Goal: Task Accomplishment & Management: Complete application form

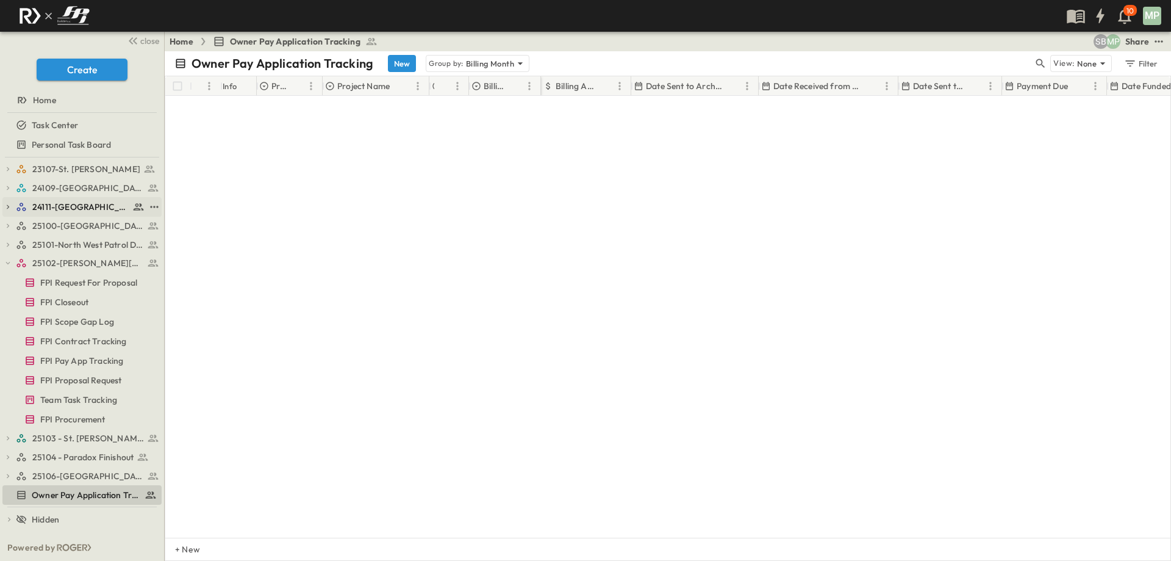
scroll to position [892, 0]
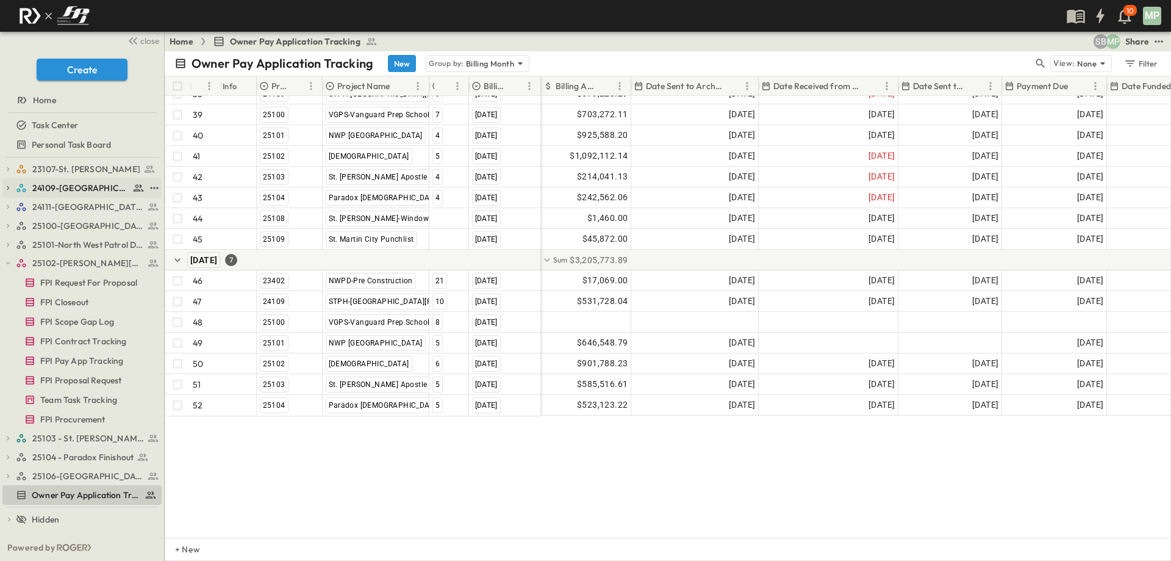
click at [10, 187] on icon "button" at bounding box center [8, 188] width 9 height 9
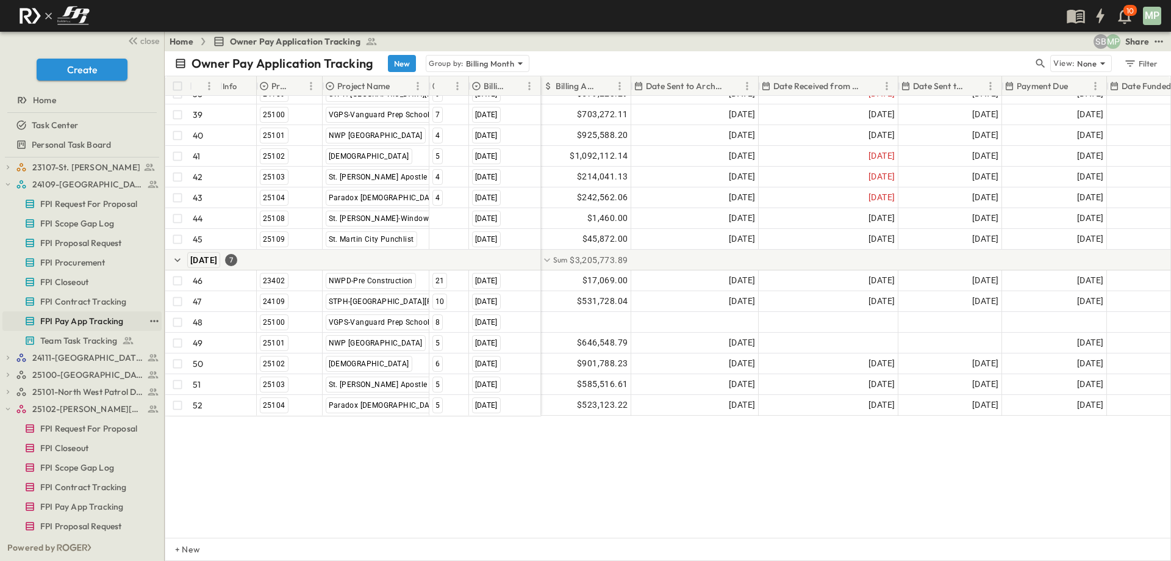
click at [102, 317] on span "FPI Pay App Tracking" at bounding box center [81, 321] width 83 height 12
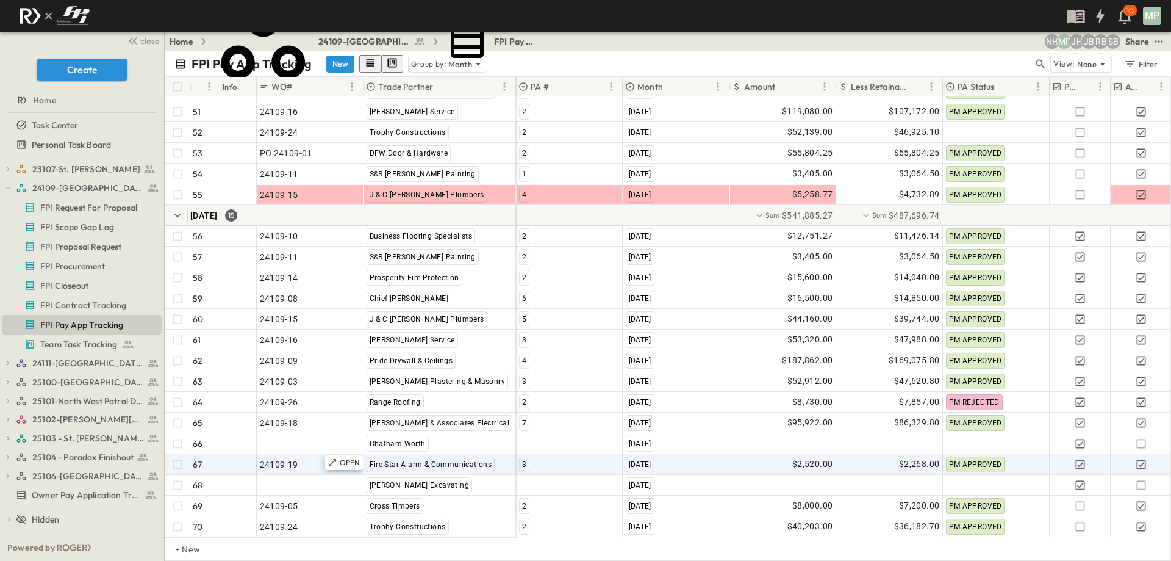
scroll to position [1249, 0]
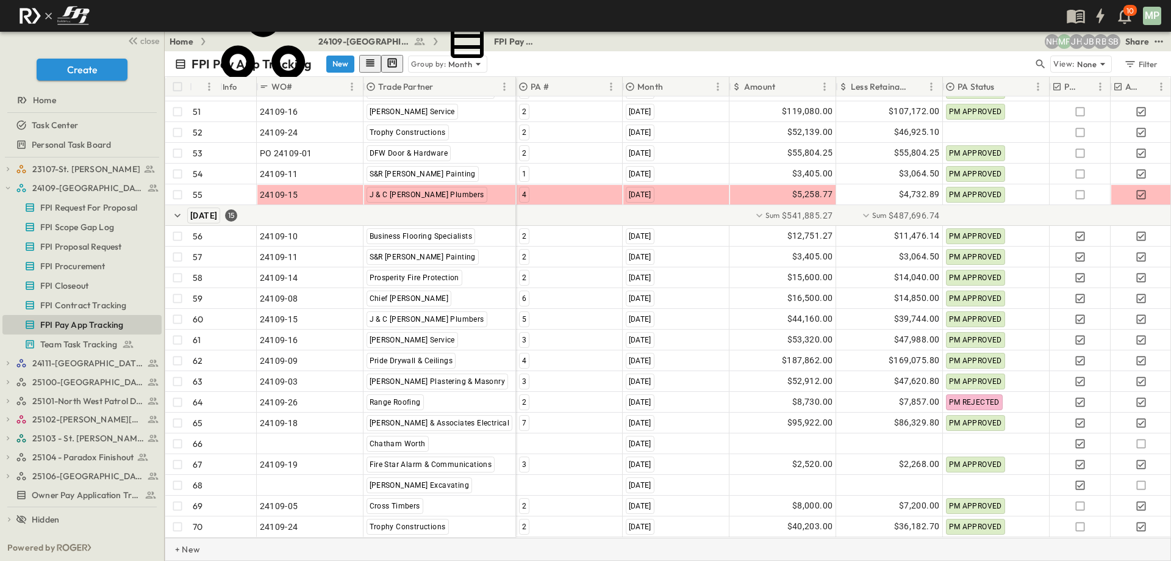
click at [182, 550] on p "+ New" at bounding box center [178, 549] width 7 height 12
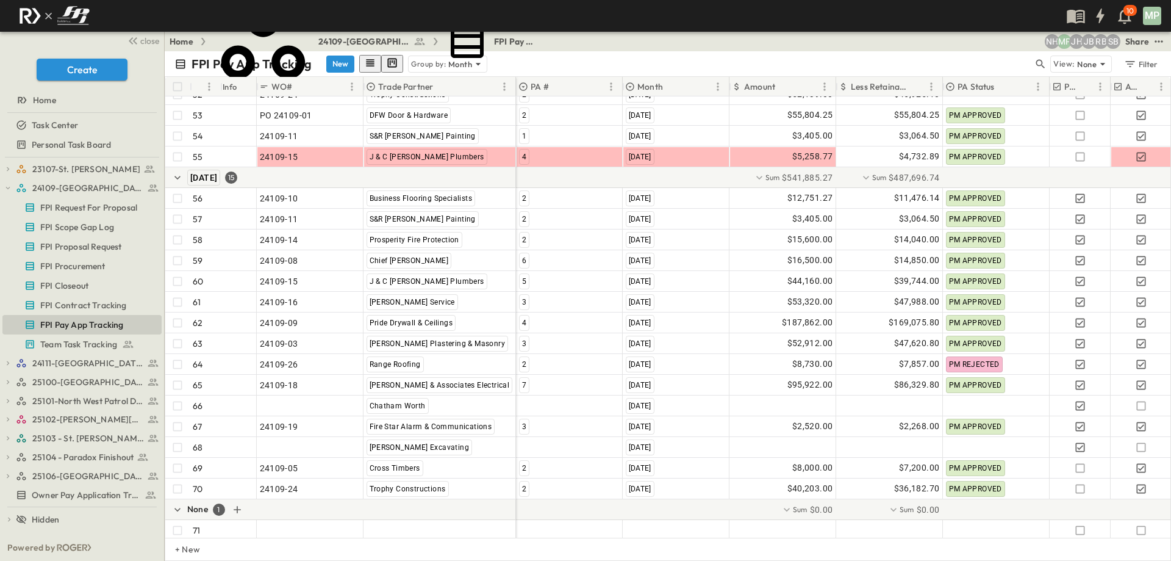
scroll to position [1291, 0]
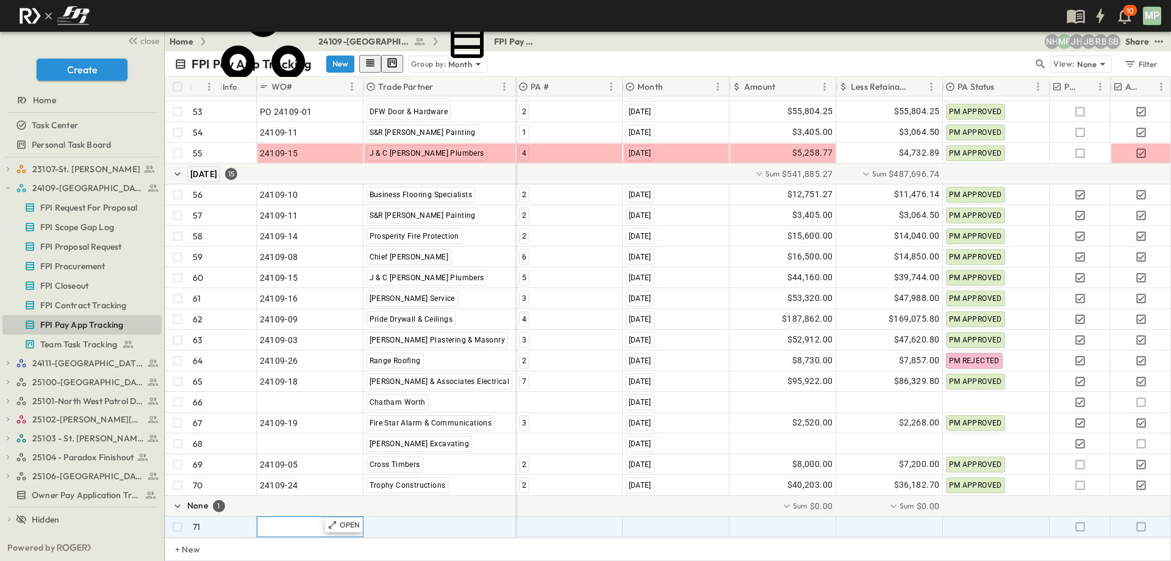
click at [295, 520] on span ""24101-01"" at bounding box center [282, 526] width 44 height 12
type input "********"
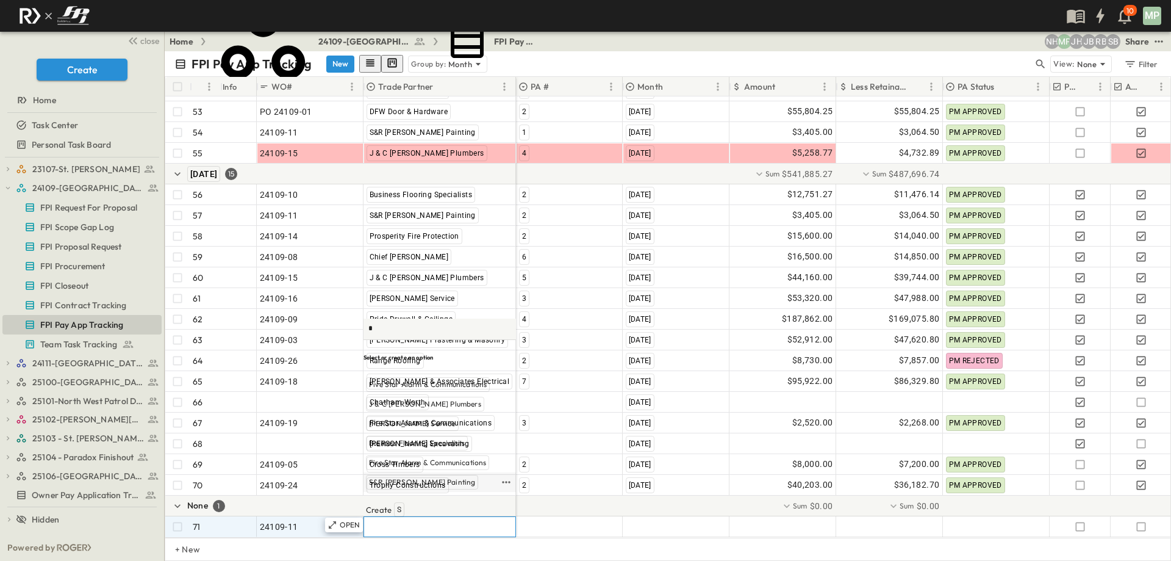
click at [417, 487] on span "S&R [PERSON_NAME] Painting" at bounding box center [422, 482] width 106 height 10
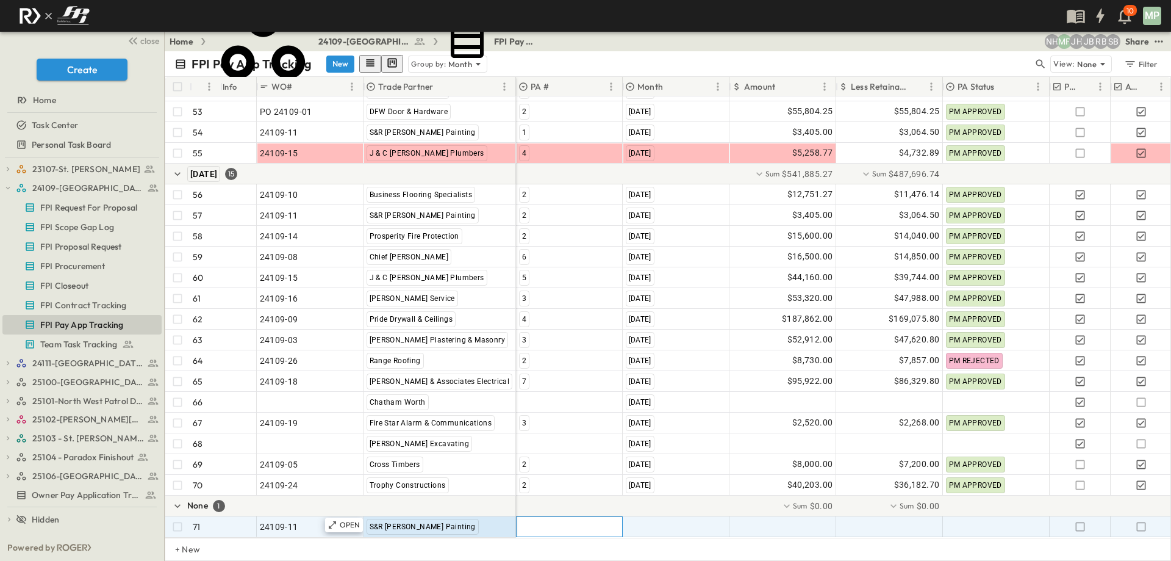
click at [529, 517] on div at bounding box center [570, 527] width 106 height 20
type input "*"
click at [525, 517] on span "3" at bounding box center [524, 517] width 4 height 10
click at [654, 520] on span ""[DATE]"" at bounding box center [642, 526] width 32 height 12
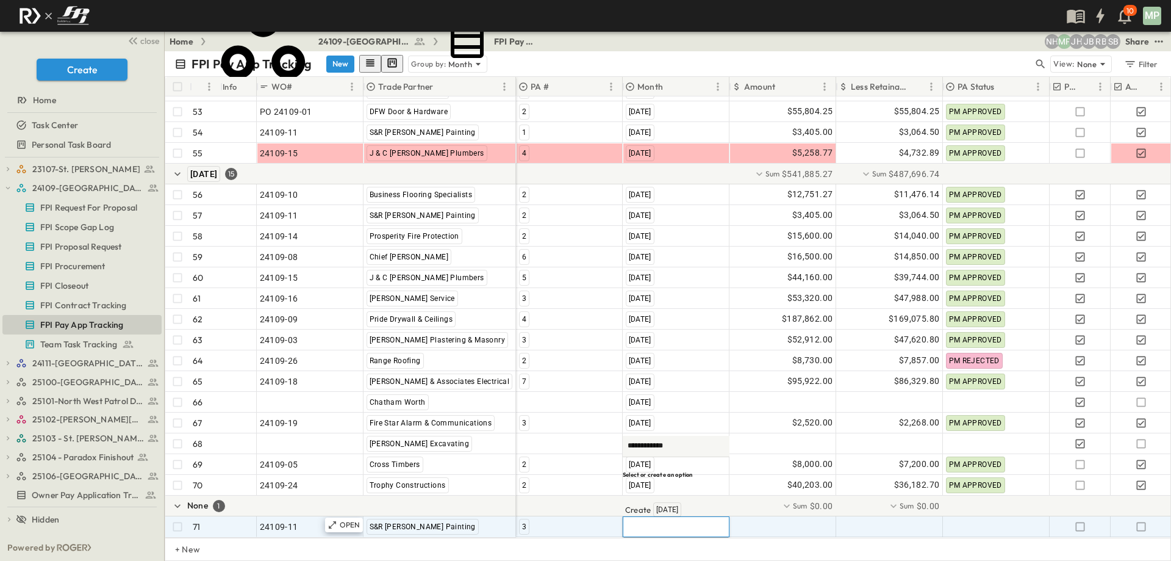
type input "**********"
click at [662, 514] on span "[DATE]" at bounding box center [667, 509] width 22 height 10
click at [794, 517] on div at bounding box center [783, 527] width 106 height 20
type input "********"
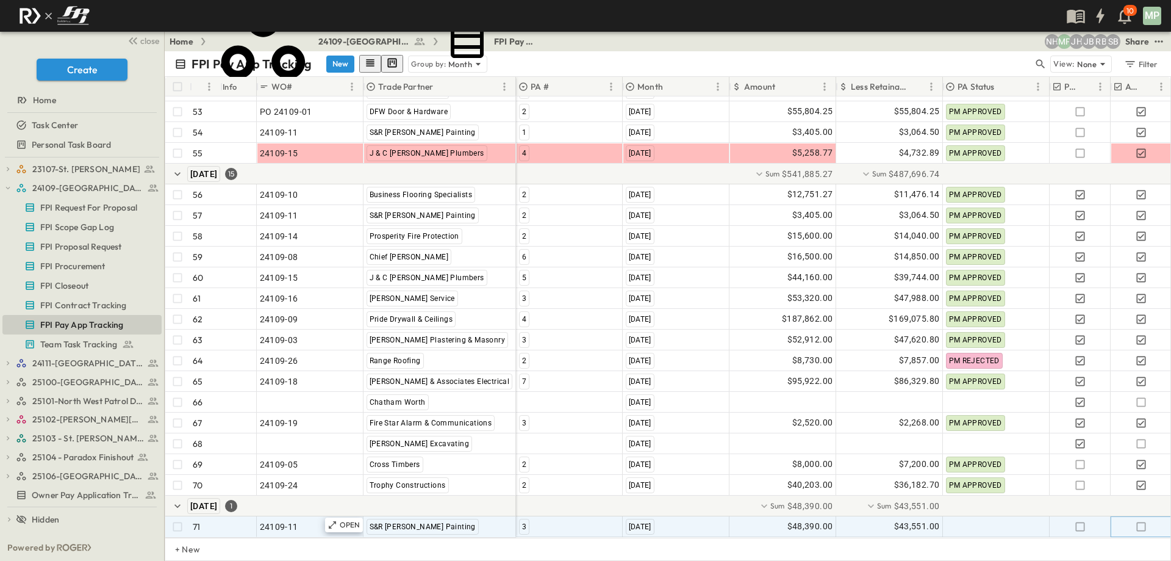
click at [1140, 520] on icon "button" at bounding box center [1141, 526] width 12 height 12
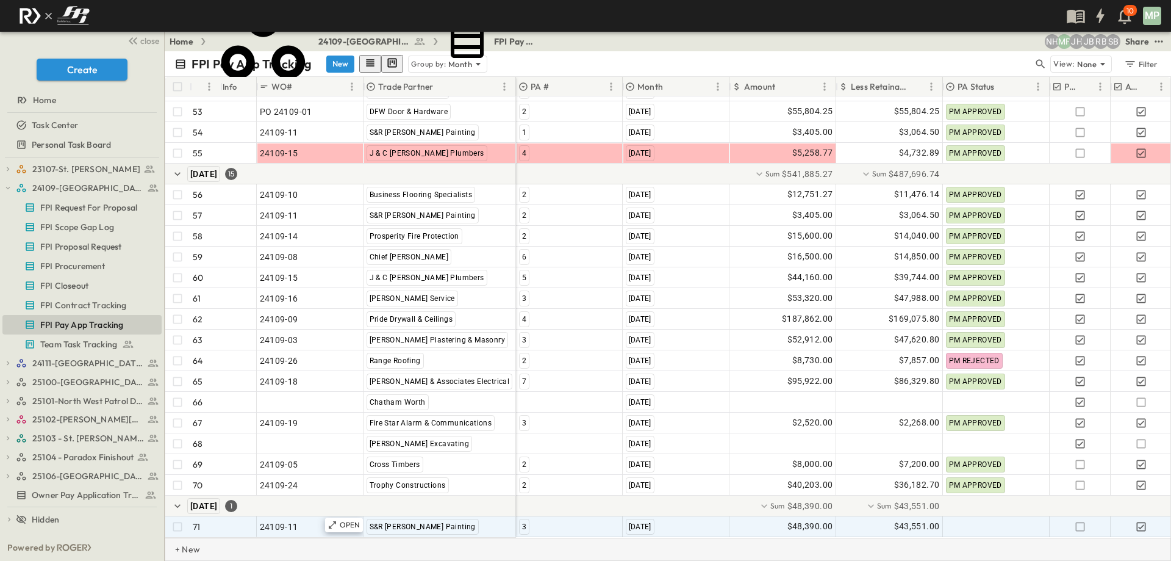
click at [177, 550] on p "+ New" at bounding box center [178, 549] width 7 height 12
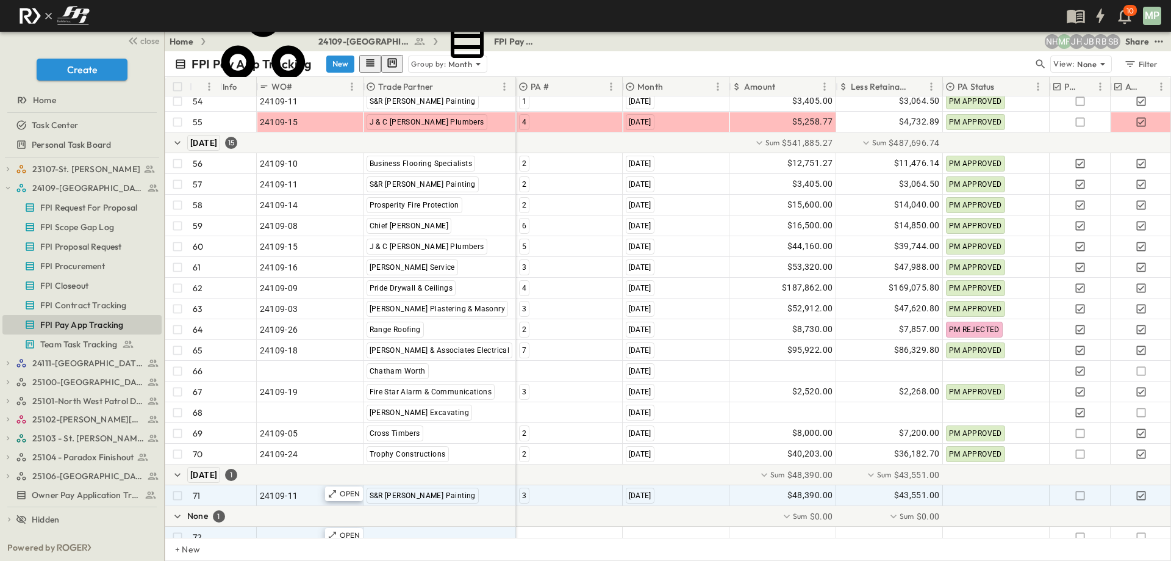
scroll to position [1332, 0]
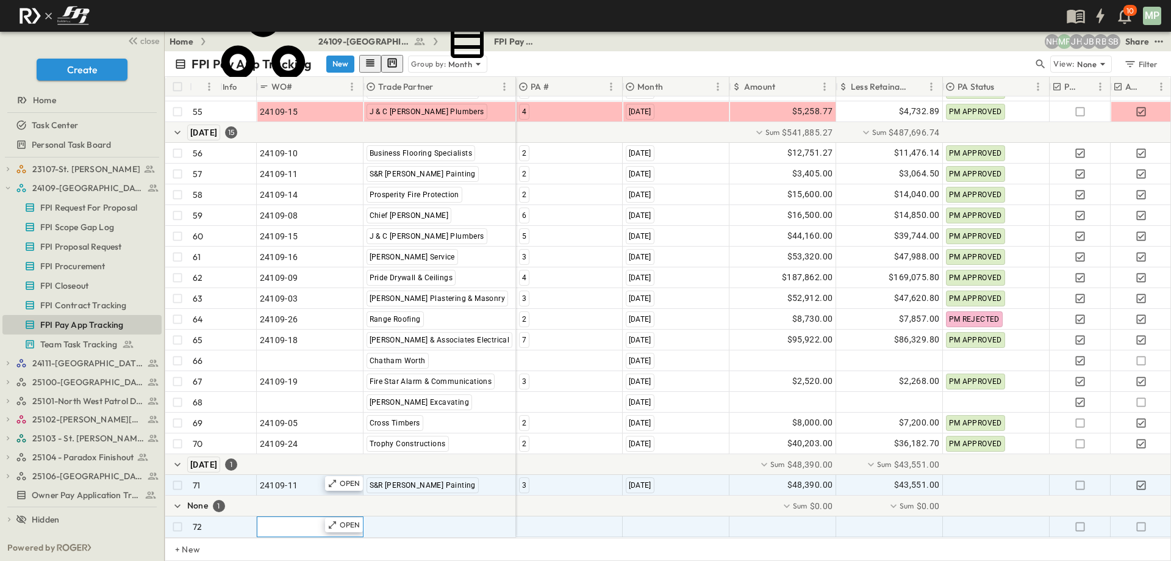
click at [292, 520] on span ""24101-01"" at bounding box center [282, 526] width 44 height 12
type input "********"
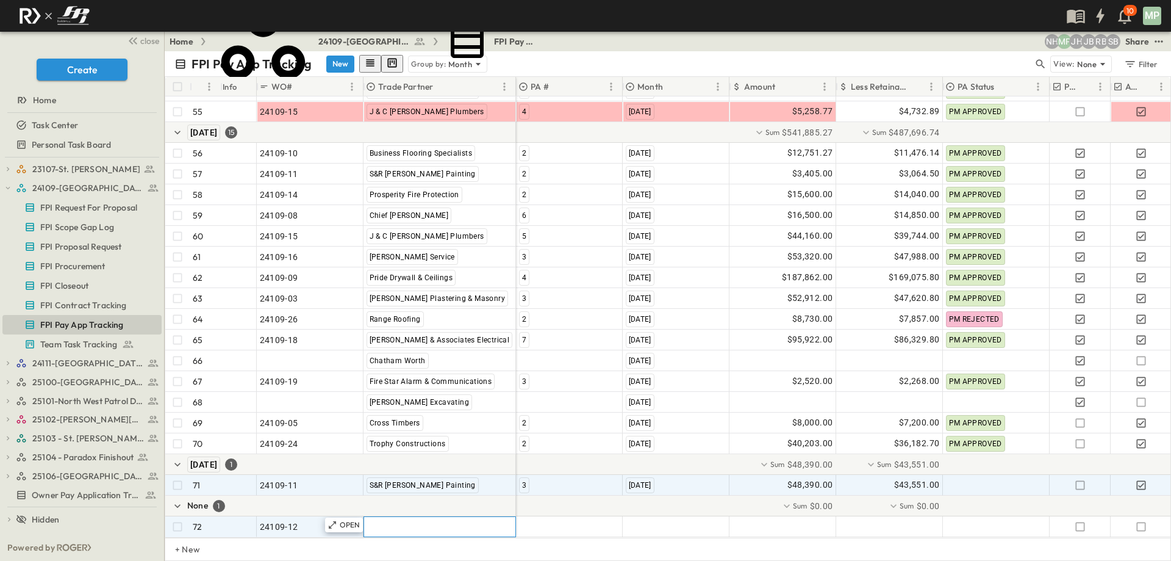
type input "*"
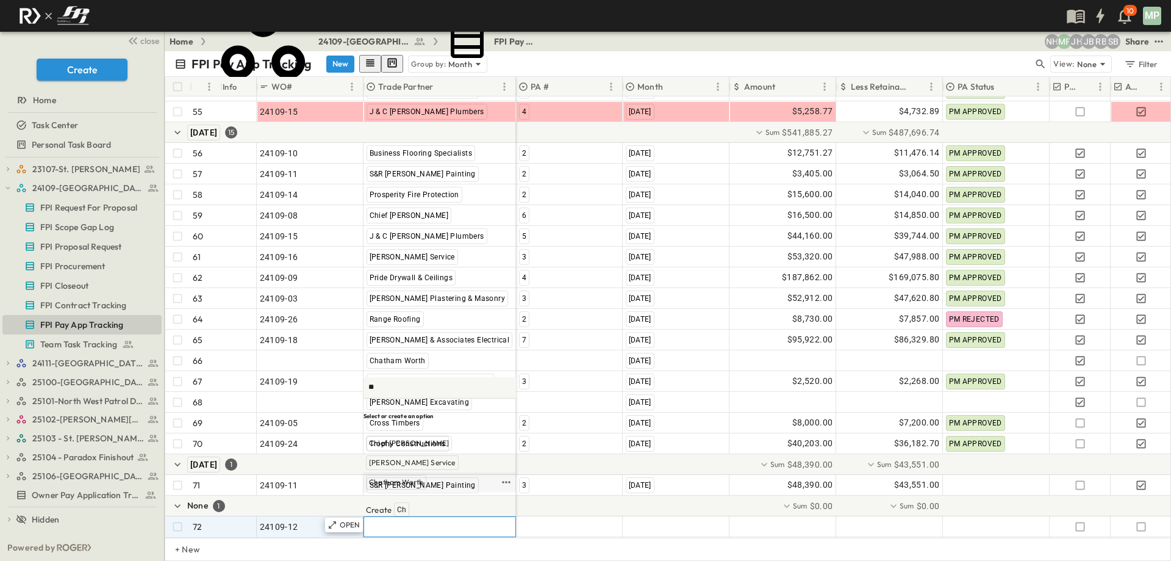
type input "**"
click at [384, 487] on span "Chatham Worth" at bounding box center [396, 482] width 54 height 10
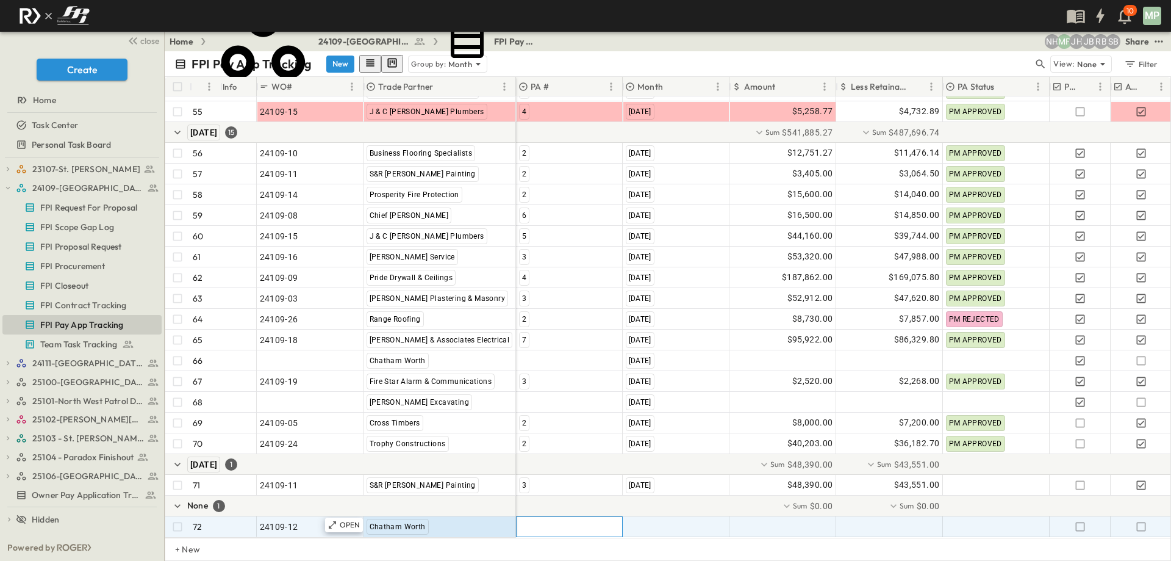
click at [546, 519] on div at bounding box center [570, 527] width 106 height 20
type input "*"
click at [525, 478] on span "2" at bounding box center [524, 478] width 4 height 10
click at [658, 520] on span ""[DATE]"" at bounding box center [642, 526] width 32 height 12
type input "*"
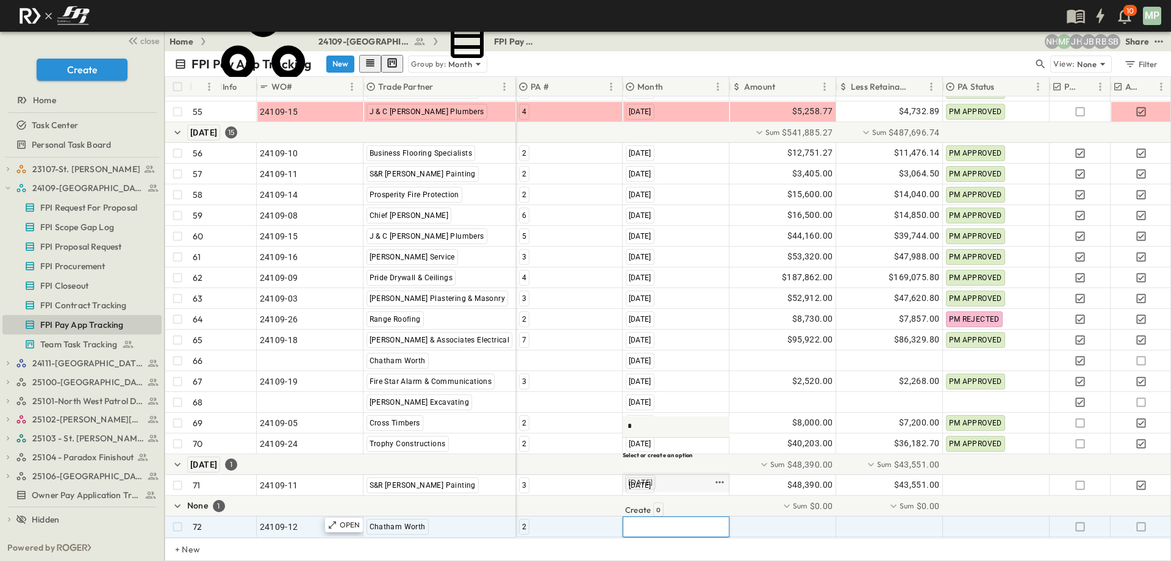
click at [645, 487] on span "[DATE]" at bounding box center [640, 482] width 24 height 10
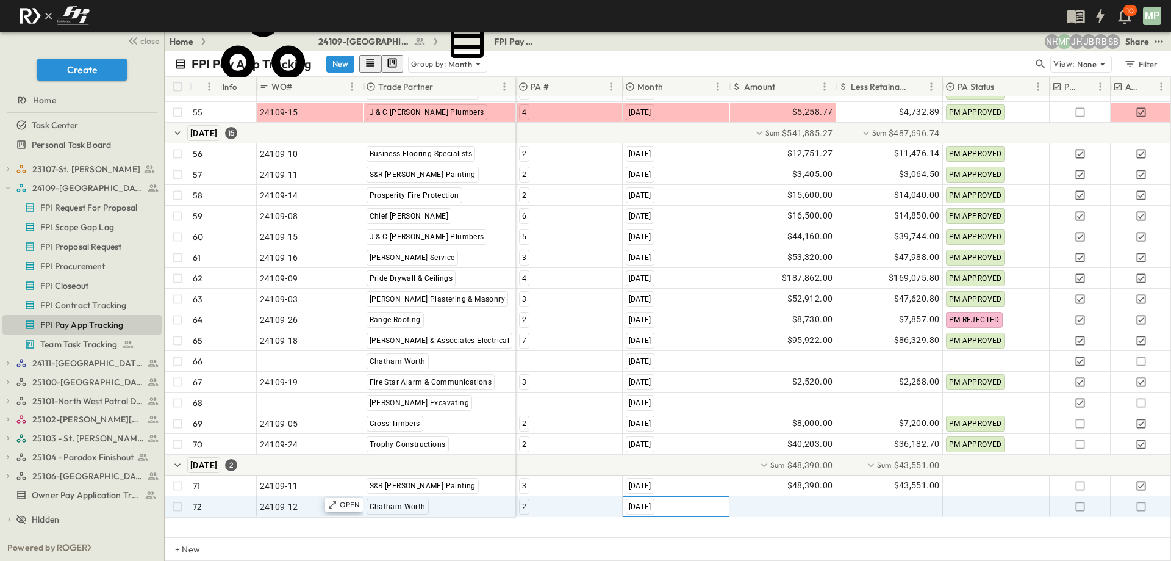
scroll to position [1311, 0]
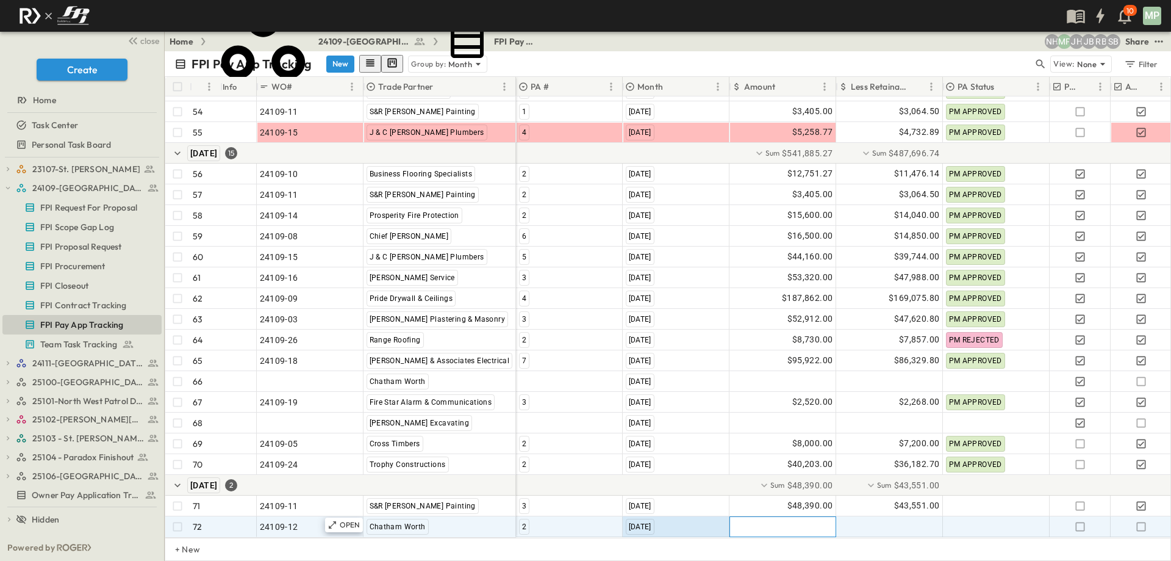
click at [777, 518] on div at bounding box center [783, 527] width 106 height 20
type input "********"
click at [1141, 520] on icon "button" at bounding box center [1141, 526] width 12 height 12
